Goal: Information Seeking & Learning: Learn about a topic

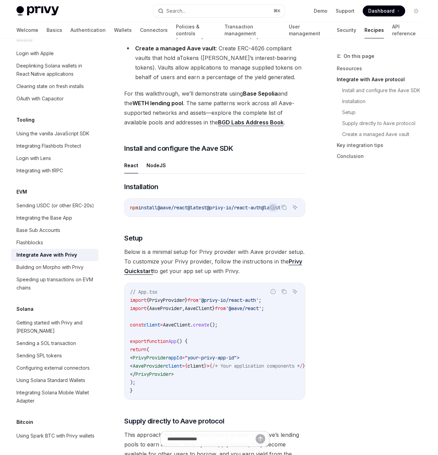
click at [333, 298] on div "On this page Resources Integrate with Aave protocol Install and configure the A…" at bounding box center [375, 253] width 104 height 403
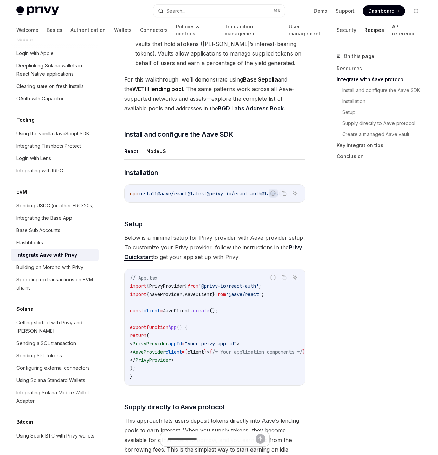
scroll to position [316, 0]
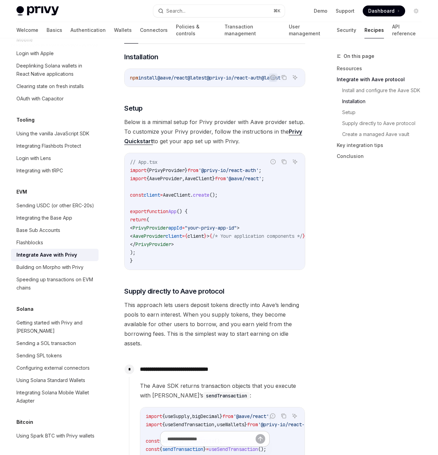
click at [333, 298] on div "On this page Resources Integrate with Aave protocol Install and configure the A…" at bounding box center [375, 253] width 104 height 403
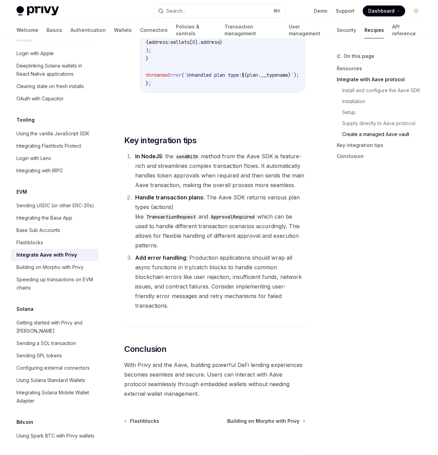
scroll to position [2625, 0]
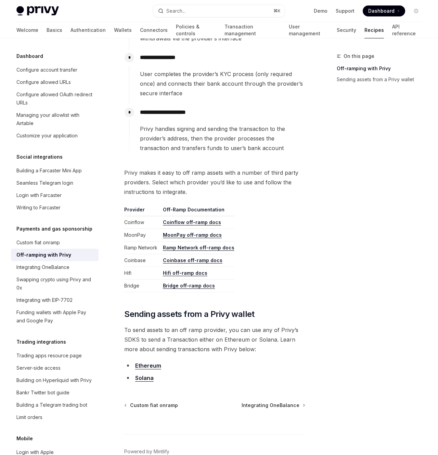
scroll to position [249, 0]
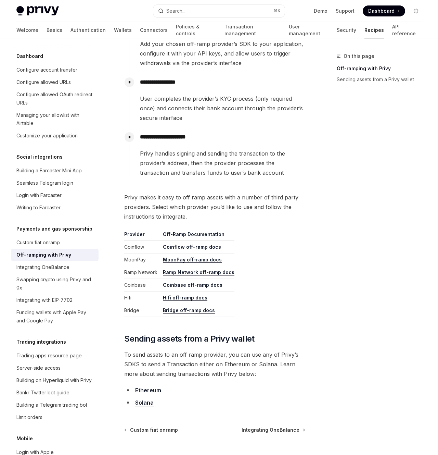
click at [317, 208] on div "**********" at bounding box center [219, 154] width 416 height 728
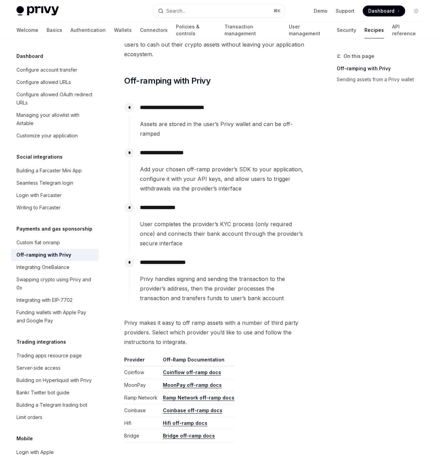
scroll to position [0, 0]
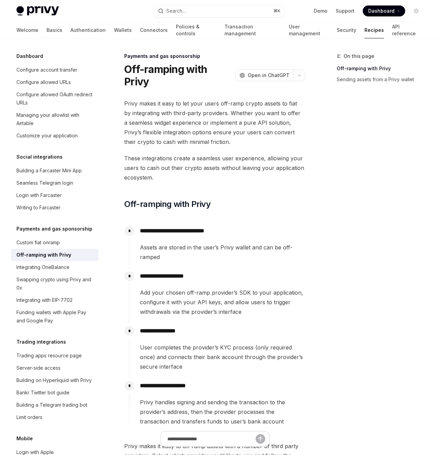
click at [341, 212] on div "On this page Off-ramping with Privy Sending assets from a Privy wallet" at bounding box center [375, 253] width 104 height 403
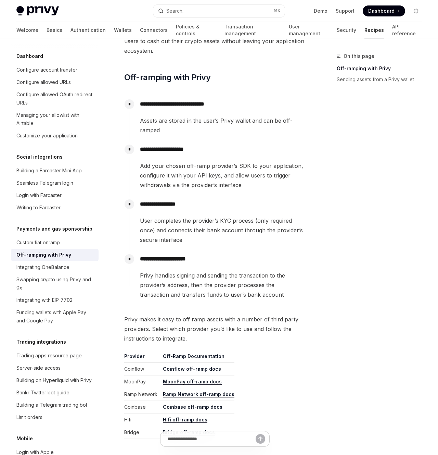
click at [325, 192] on div "On this page Off-ramping with Privy Sending assets from a Privy wallet" at bounding box center [375, 253] width 104 height 403
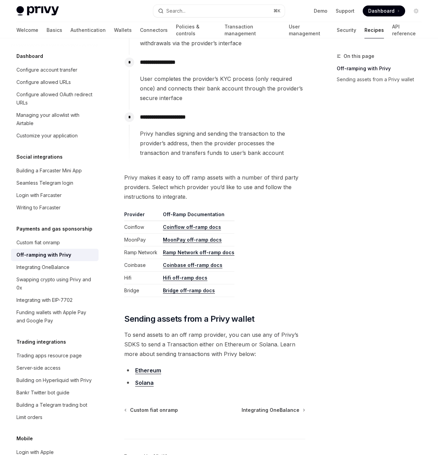
scroll to position [268, 0]
click at [323, 191] on div "**********" at bounding box center [219, 134] width 416 height 728
click at [325, 160] on div "On this page Off-ramping with Privy Sending assets from a Privy wallet" at bounding box center [375, 253] width 104 height 403
click at [322, 152] on div "**********" at bounding box center [219, 134] width 416 height 728
click at [400, 101] on div "On this page Off-ramping with Privy Sending assets from a Privy wallet" at bounding box center [375, 253] width 104 height 403
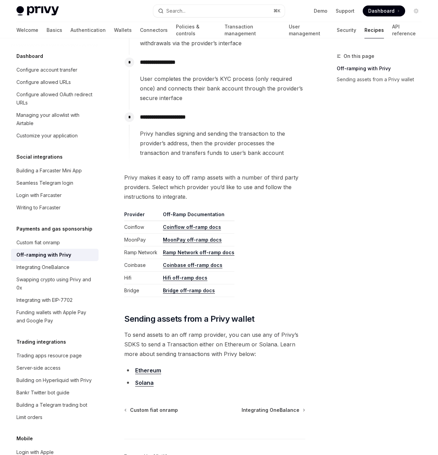
click at [356, 117] on div "On this page Off-ramping with Privy Sending assets from a Privy wallet" at bounding box center [375, 253] width 104 height 403
drag, startPoint x: 296, startPoint y: 184, endPoint x: 153, endPoint y: 191, distance: 142.9
click at [291, 185] on span "Privy makes it easy to off ramp assets with a number of third party providers. …" at bounding box center [214, 187] width 181 height 29
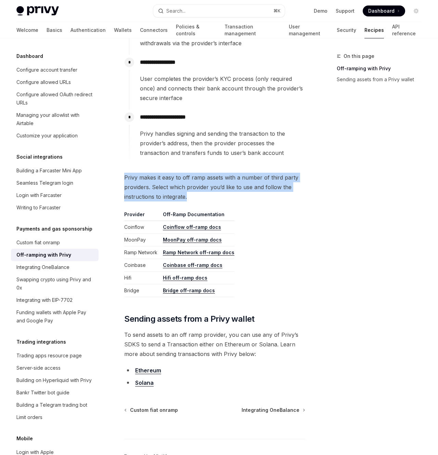
drag, startPoint x: 220, startPoint y: 187, endPoint x: 124, endPoint y: 161, distance: 99.8
click at [124, 161] on div "**********" at bounding box center [151, 141] width 312 height 714
drag, startPoint x: 120, startPoint y: 161, endPoint x: 202, endPoint y: 190, distance: 86.9
click at [202, 190] on div "**********" at bounding box center [151, 141] width 312 height 714
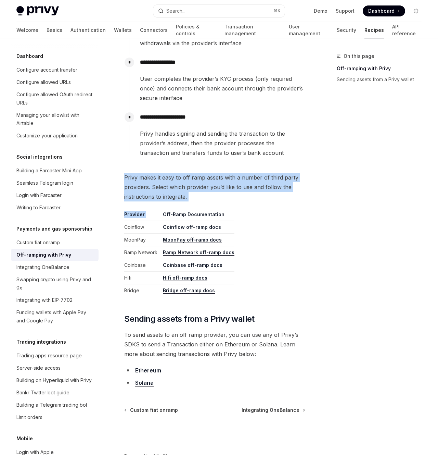
click at [202, 187] on span "Privy makes it easy to off ramp assets with a number of third party providers. …" at bounding box center [214, 187] width 181 height 29
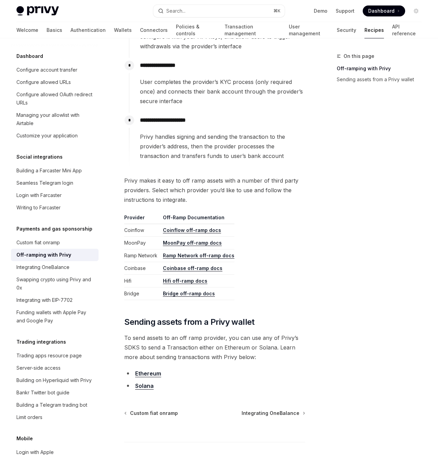
click at [202, 187] on span "Privy makes it easy to off ramp assets with a number of third party providers. …" at bounding box center [214, 190] width 181 height 29
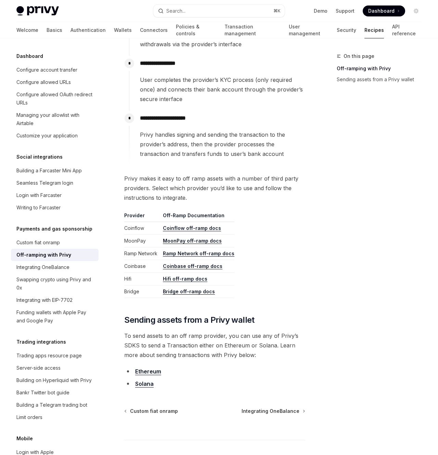
scroll to position [273, 0]
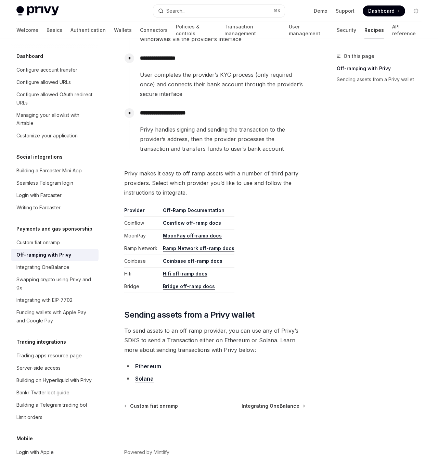
click at [346, 205] on div "On this page Off-ramping with Privy Sending assets from a Privy wallet" at bounding box center [375, 253] width 104 height 403
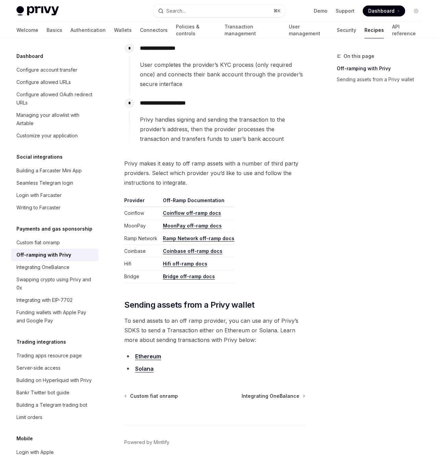
scroll to position [291, 0]
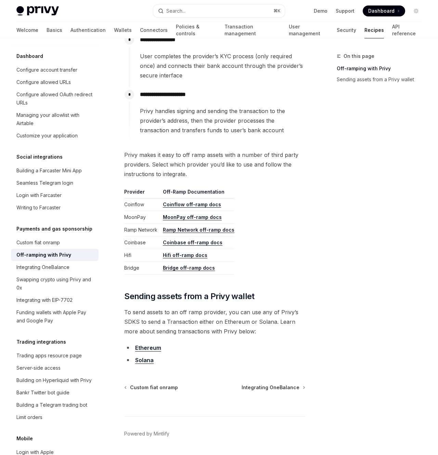
click at [346, 205] on div "On this page Off-ramping with Privy Sending assets from a Privy wallet" at bounding box center [375, 253] width 104 height 403
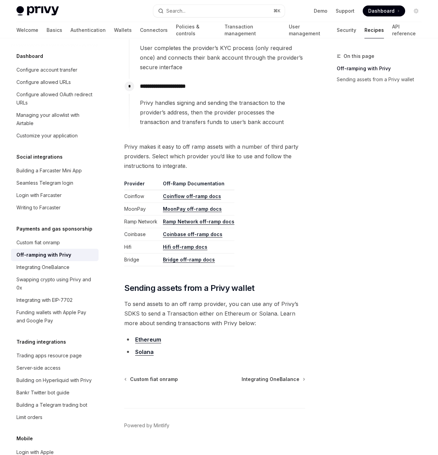
click at [346, 205] on div "On this page Off-ramping with Privy Sending assets from a Privy wallet" at bounding box center [375, 253] width 104 height 403
click at [312, 195] on div "**********" at bounding box center [219, 103] width 416 height 728
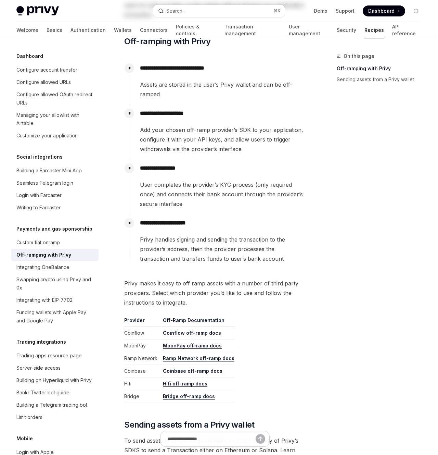
scroll to position [0, 0]
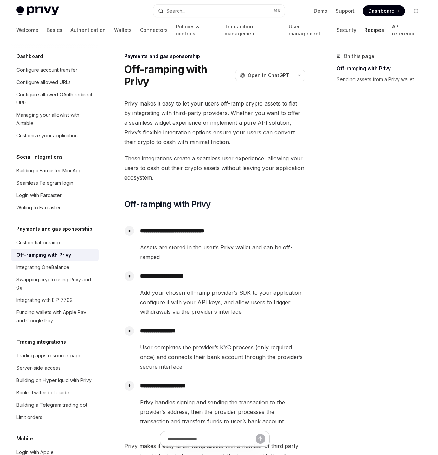
click at [324, 194] on div "On this page Off-ramping with Privy Sending assets from a Privy wallet" at bounding box center [375, 253] width 104 height 403
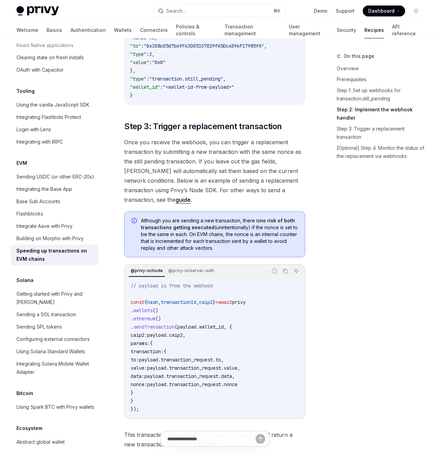
click at [324, 194] on div "On this page Overview Prerequisites Step 1: Set up webhooks for transaction.sti…" at bounding box center [375, 253] width 104 height 403
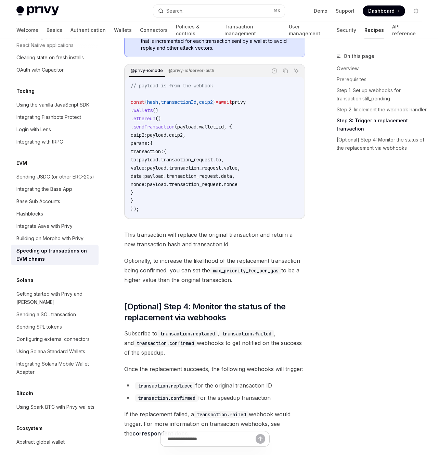
click at [324, 194] on div "On this page Overview Prerequisites Step 1: Set up webhooks for transaction.sti…" at bounding box center [375, 253] width 104 height 403
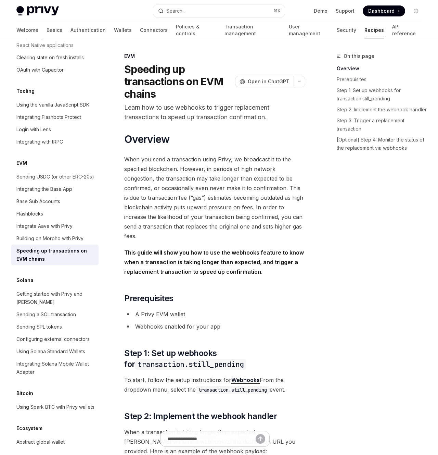
click at [323, 192] on div "On this page Overview Prerequisites Step 1: Set up webhooks for transaction.sti…" at bounding box center [375, 253] width 104 height 403
click at [325, 193] on div "On this page Overview Prerequisites Step 1: Set up webhooks for transaction.sti…" at bounding box center [375, 253] width 104 height 403
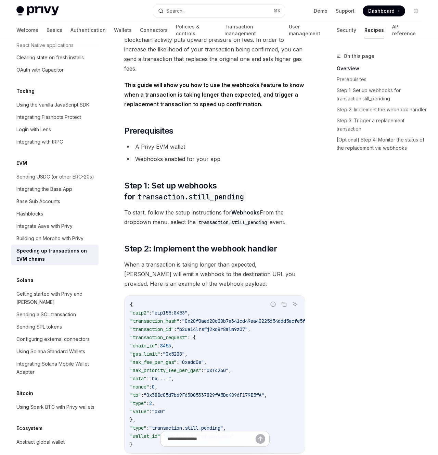
click at [328, 195] on div "On this page Overview Prerequisites Step 1: Set up webhooks for transaction.sti…" at bounding box center [375, 253] width 104 height 403
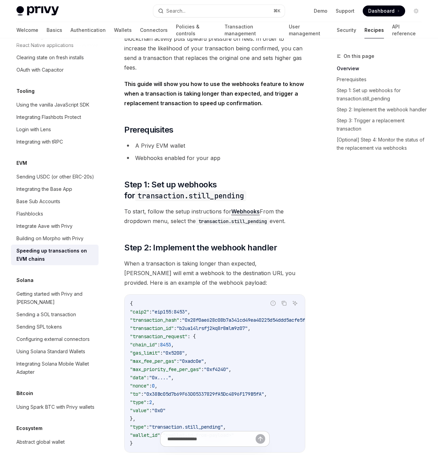
click at [330, 193] on div "On this page Overview Prerequisites Step 1: Set up webhooks for transaction.sti…" at bounding box center [375, 253] width 104 height 403
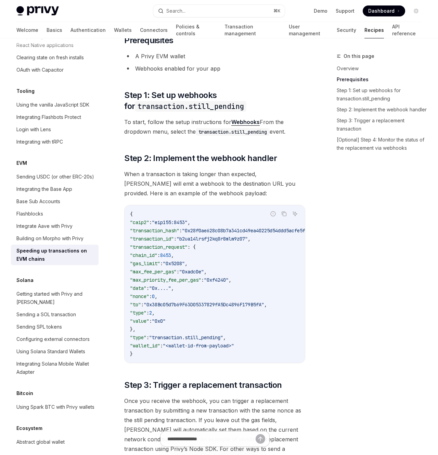
scroll to position [257, 0]
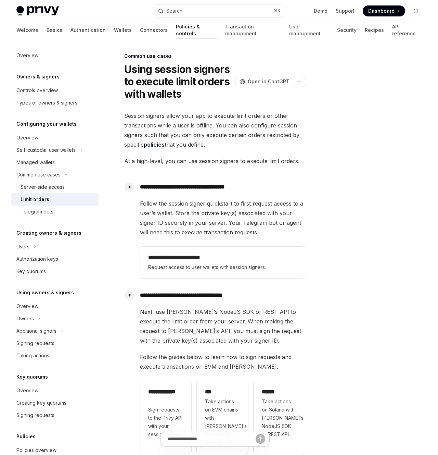
click at [308, 126] on div "**********" at bounding box center [219, 305] width 416 height 535
